Goal: Task Accomplishment & Management: Use online tool/utility

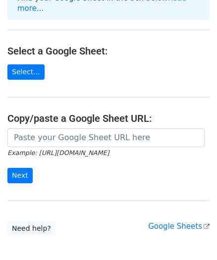
scroll to position [93, 0]
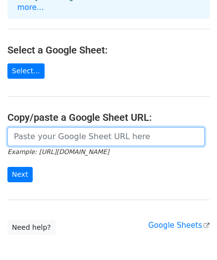
paste input "https://docs.google.com/spreadsheets/d/1rs0L9w4WrSCSIGhSZTXx1W2E5DlZSXctsKrVloy…"
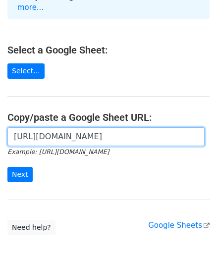
scroll to position [0, 211]
type input "https://docs.google.com/spreadsheets/d/1rs0L9w4WrSCSIGhSZTXx1W2E5DlZSXctsKrVloy…"
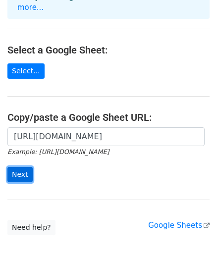
scroll to position [0, 0]
click at [24, 167] on input "Next" at bounding box center [19, 174] width 25 height 15
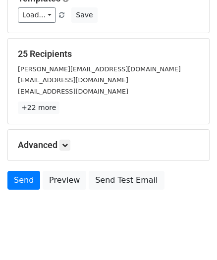
scroll to position [163, 0]
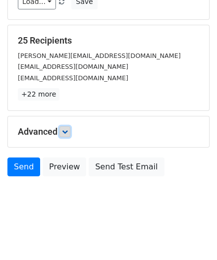
click at [70, 132] on link at bounding box center [64, 131] width 11 height 11
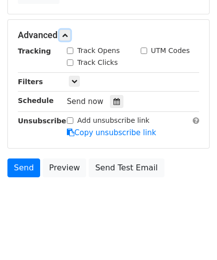
scroll to position [261, 0]
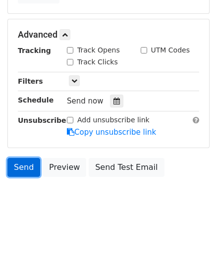
click at [27, 167] on link "Send" at bounding box center [23, 167] width 33 height 19
click at [25, 167] on link "Send" at bounding box center [23, 167] width 33 height 19
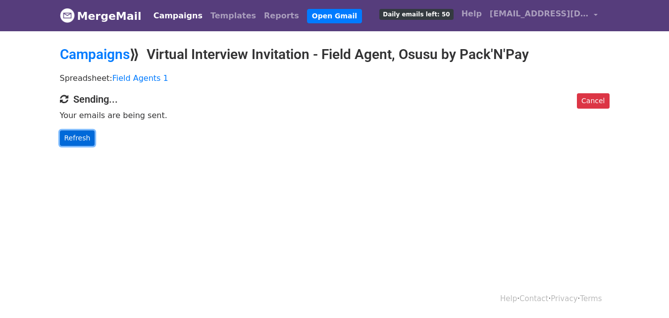
click at [71, 135] on link "Refresh" at bounding box center [77, 137] width 35 height 15
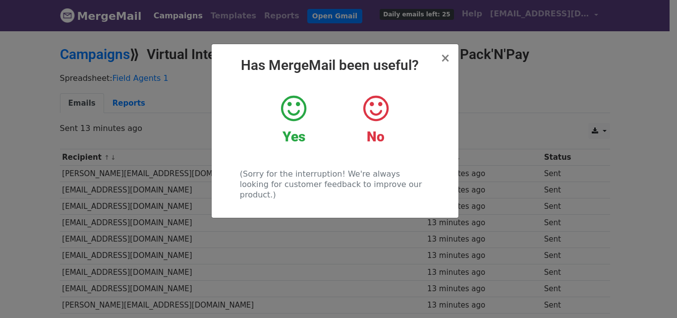
click at [308, 109] on div "Yes" at bounding box center [293, 120] width 67 height 52
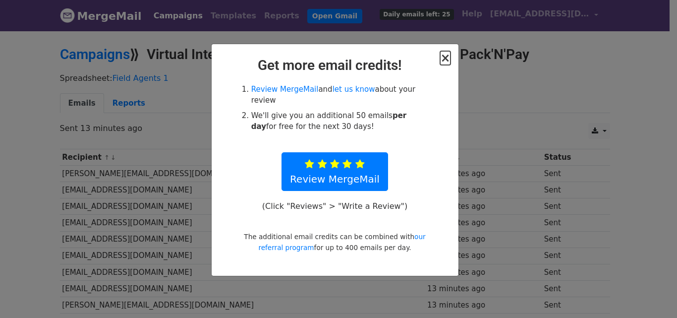
click at [447, 54] on span "×" at bounding box center [445, 58] width 10 height 14
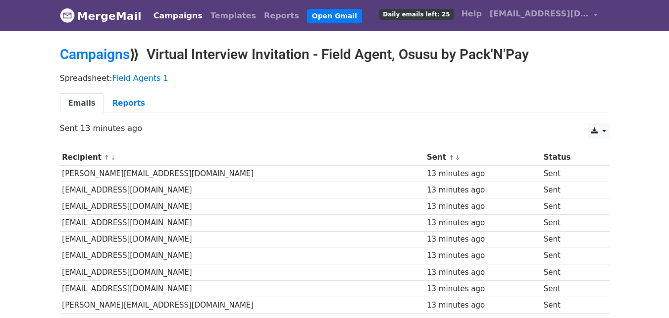
click at [366, 220] on td "[EMAIL_ADDRESS][DOMAIN_NAME]" at bounding box center [242, 223] width 365 height 16
